Goal: Task Accomplishment & Management: Manage account settings

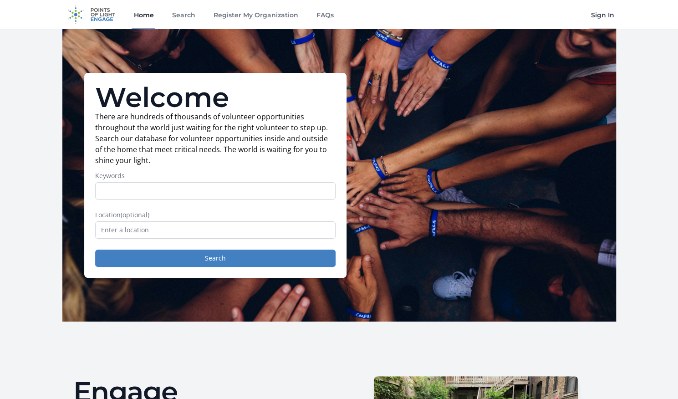
click at [596, 19] on link "Sign In" at bounding box center [602, 14] width 27 height 29
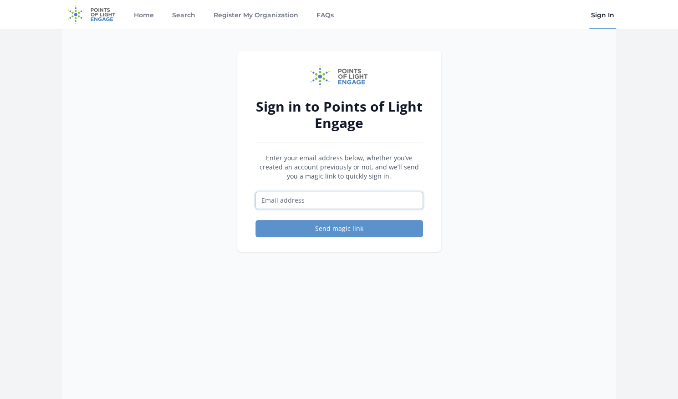
click at [354, 207] on input "Email address" at bounding box center [340, 200] width 168 height 17
type input "outreach@actorstheatreworkshop.com"
click at [256, 220] on button "Send magic link" at bounding box center [340, 228] width 168 height 17
